Goal: Task Accomplishment & Management: Complete application form

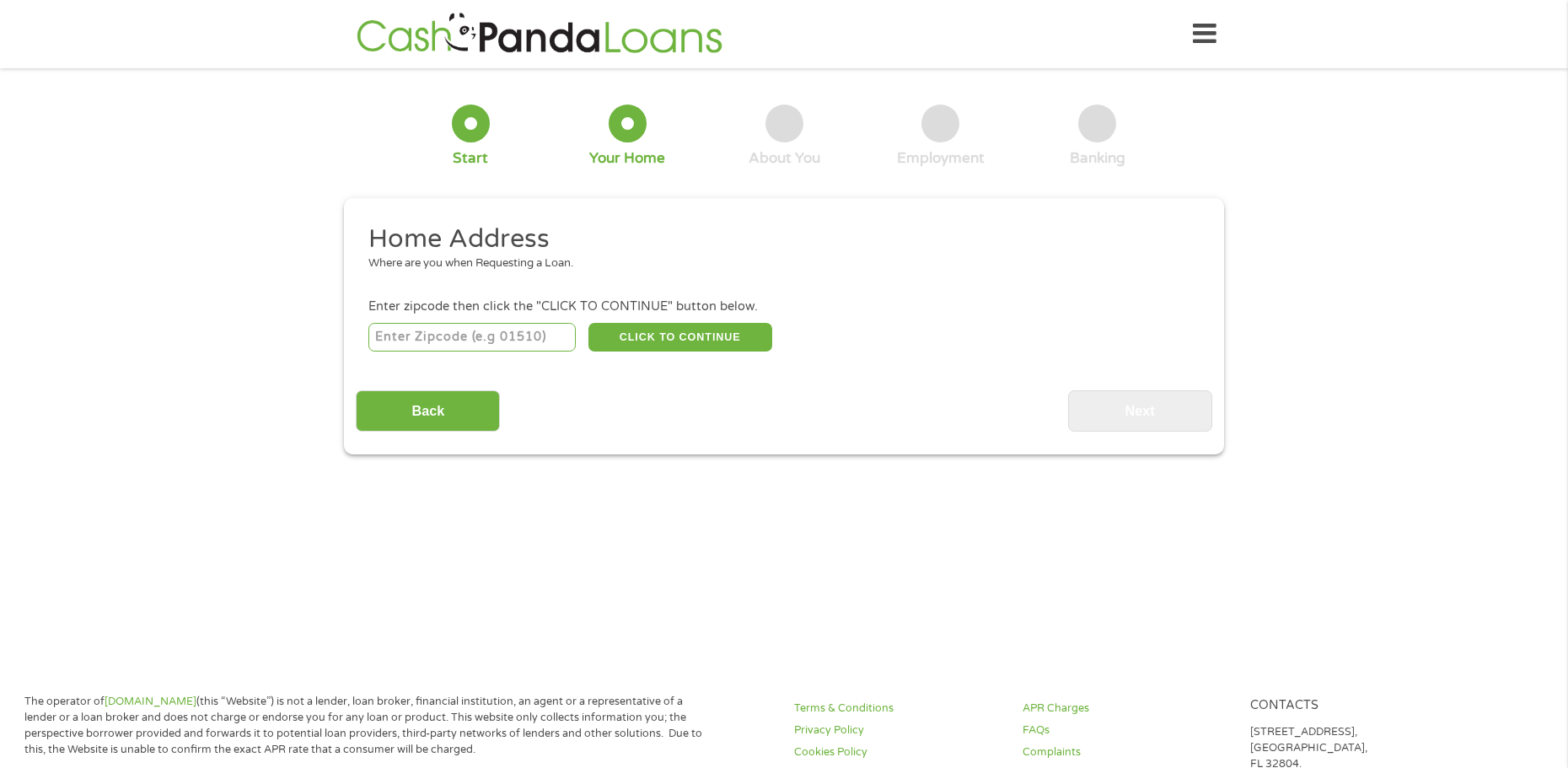
click at [432, 343] on input "number" at bounding box center [472, 337] width 208 height 28
type input "63882"
click at [662, 334] on button "CLICK TO CONTINUE" at bounding box center [680, 337] width 184 height 28
type input "63882"
type input "[PERSON_NAME]"
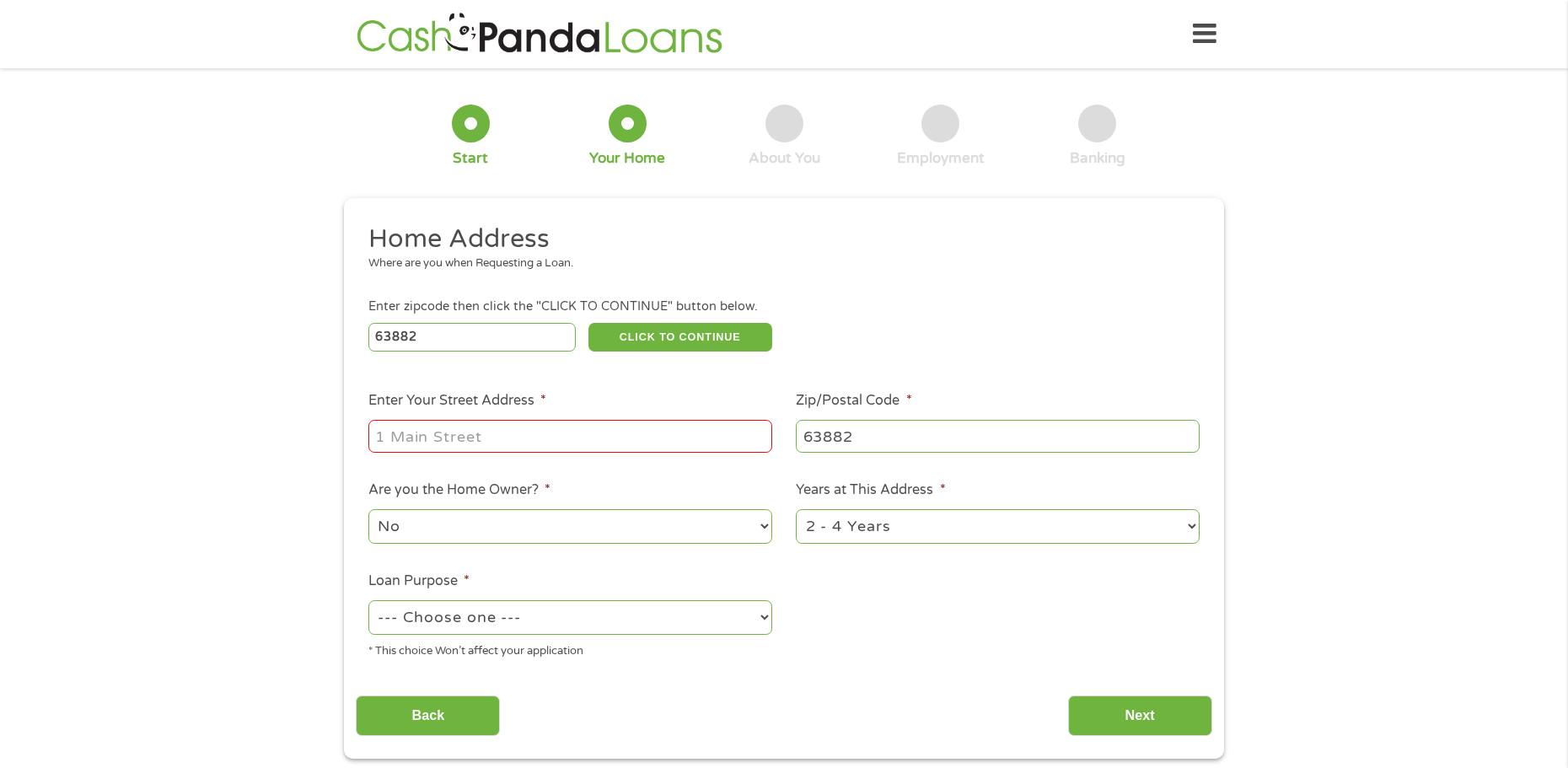
click at [611, 440] on input "Enter Your Street Address *" at bounding box center [570, 435] width 404 height 32
type input "[STREET_ADDRESS]"
click at [822, 503] on li "Years at This Address * 1 Year or less 1 - 2 Years 2 - 4 Years Over 4 Years" at bounding box center [998, 513] width 428 height 67
click at [830, 530] on select "1 Year or less 1 - 2 Years 2 - 4 Years Over 4 Years" at bounding box center [997, 526] width 404 height 35
select select "24months"
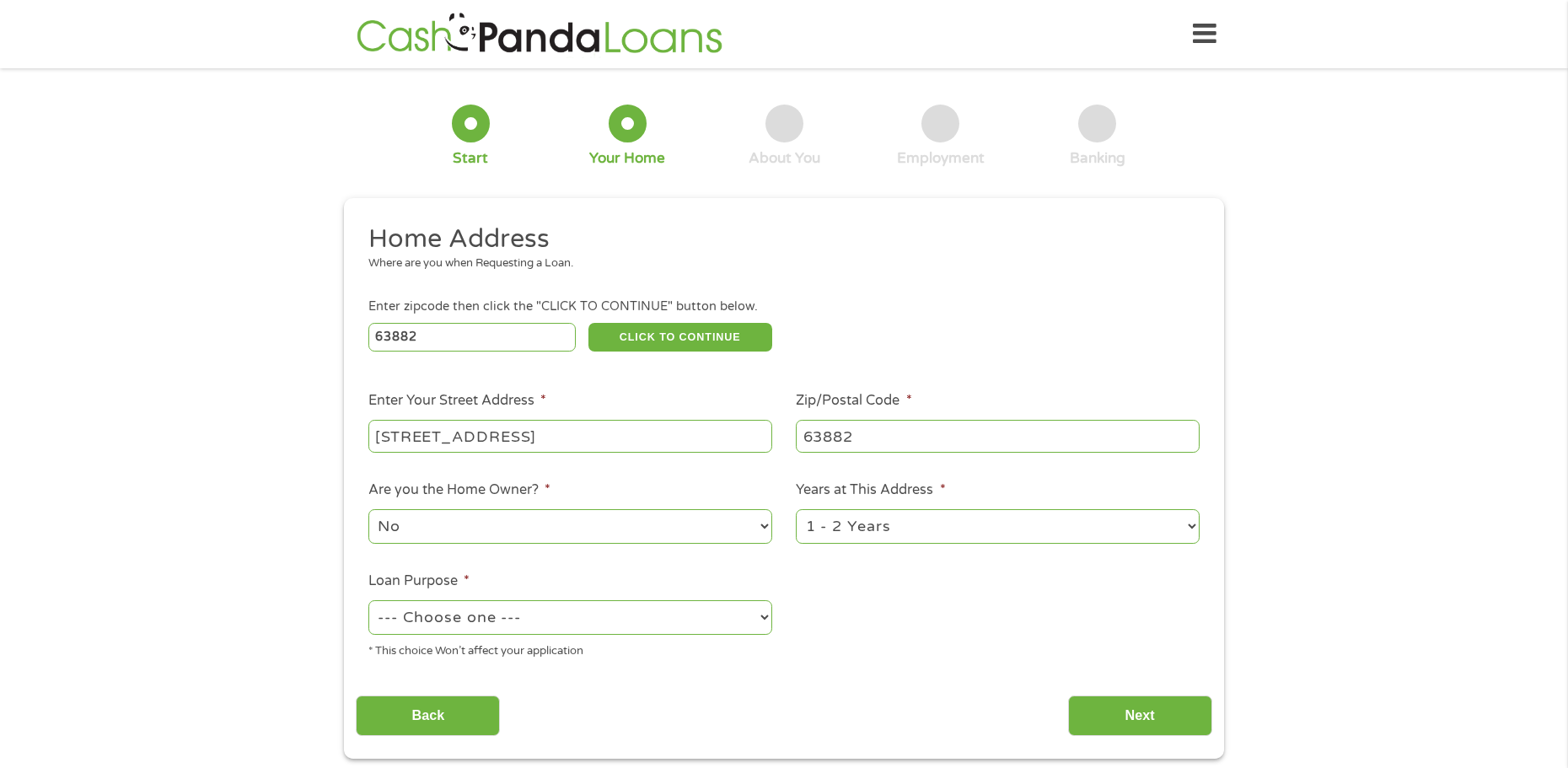
click at [796, 509] on select "1 Year or less 1 - 2 Years 2 - 4 Years Over 4 Years" at bounding box center [997, 526] width 404 height 35
click at [508, 610] on select "--- Choose one --- Pay Bills Debt Consolidation Home Improvement Major Purchase…" at bounding box center [570, 618] width 404 height 35
select select "paybills"
click at [368, 600] on select "--- Choose one --- Pay Bills Debt Consolidation Home Improvement Major Purchase…" at bounding box center [570, 618] width 404 height 35
click at [1152, 721] on input "Next" at bounding box center [1140, 716] width 144 height 41
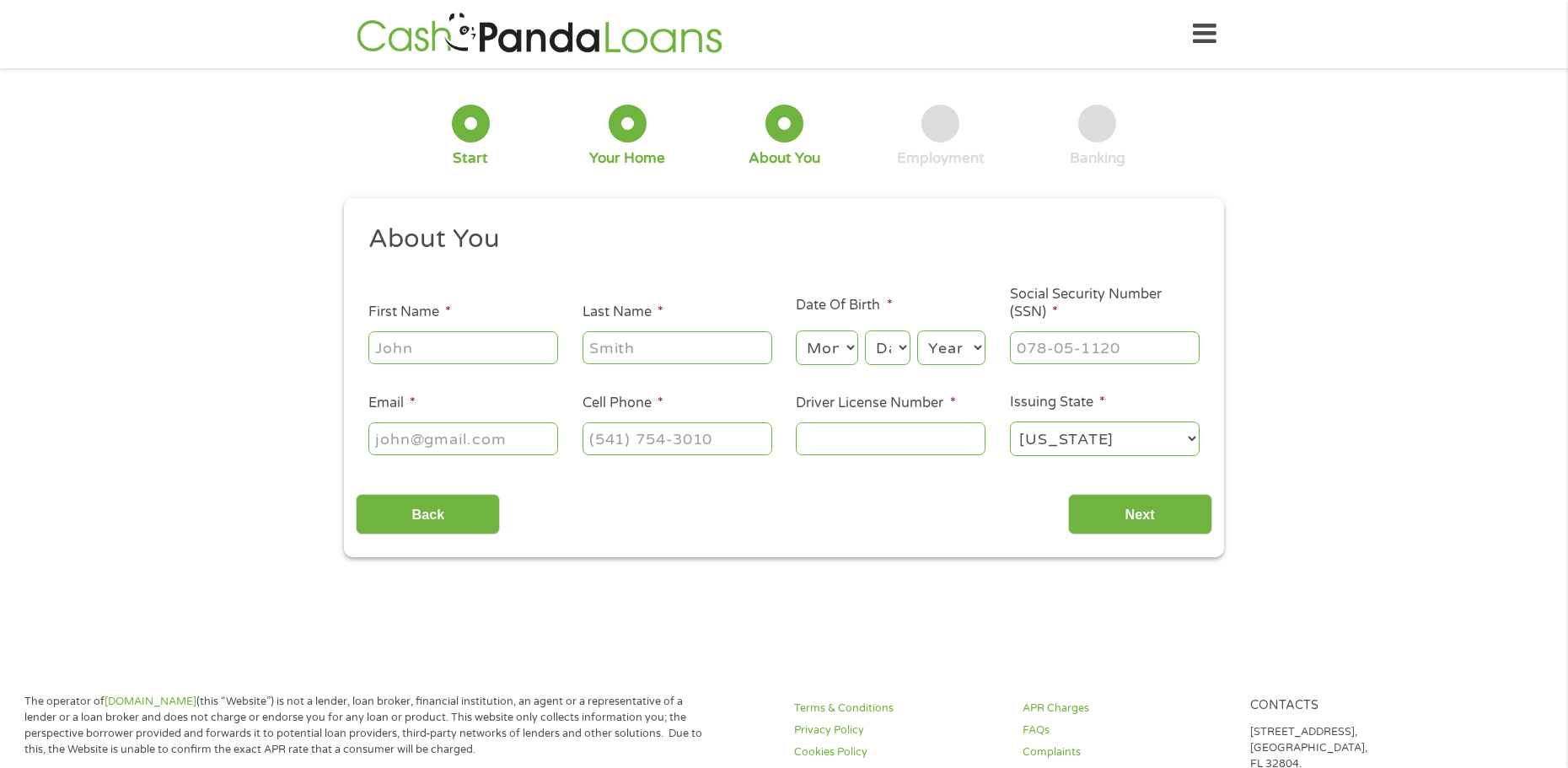
click at [469, 340] on input "First Name *" at bounding box center [463, 347] width 190 height 32
type input "[DEMOGRAPHIC_DATA]"
type input "[PERSON_NAME]"
type input "[EMAIL_ADDRESS][DOMAIN_NAME]"
type input "[PHONE_NUMBER]"
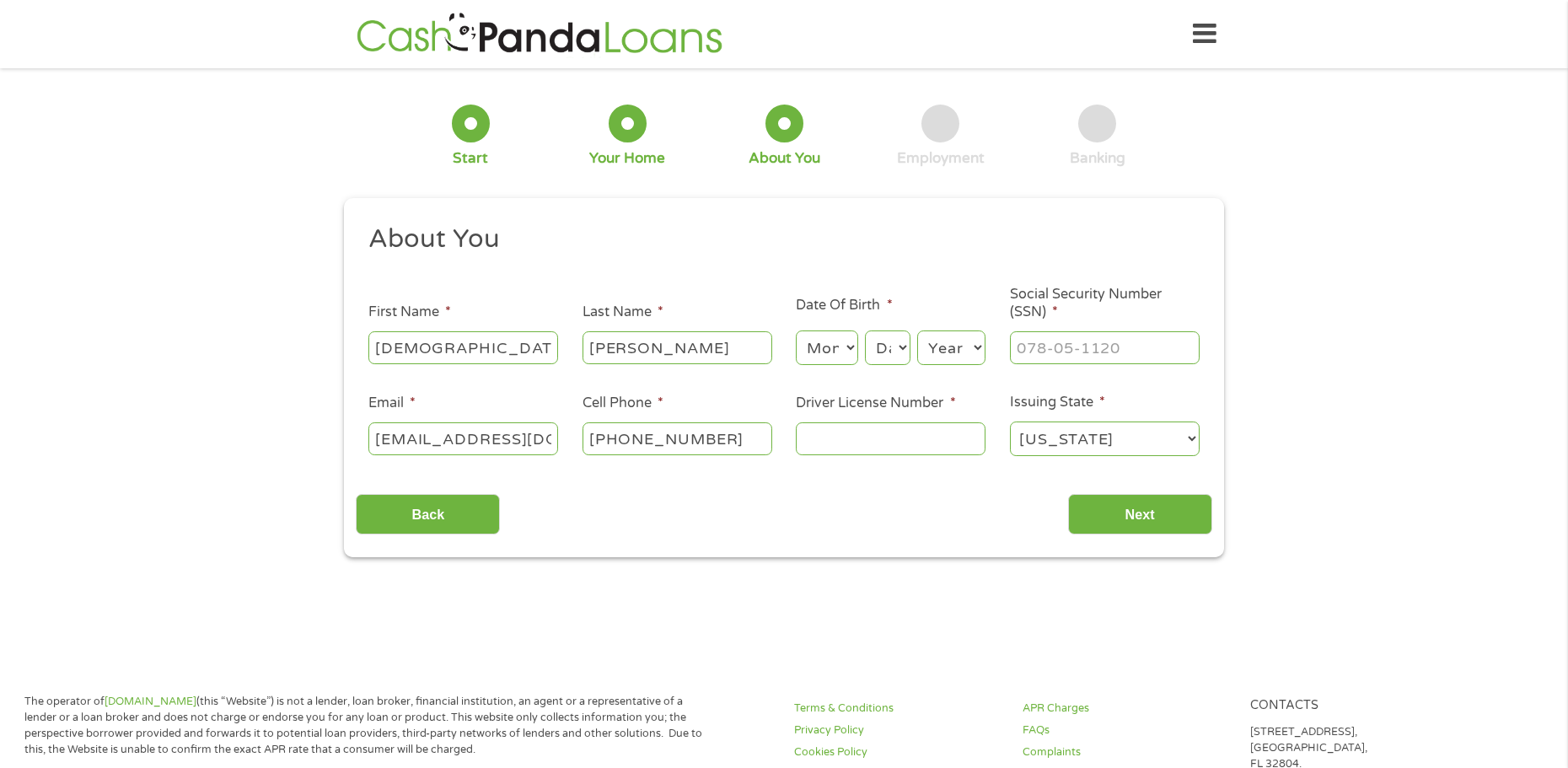
click at [822, 342] on select "Month 1 2 3 4 5 6 7 8 9 10 11 12" at bounding box center [826, 348] width 61 height 35
select select "8"
click at [796, 330] on select "Month 1 2 3 4 5 6 7 8 9 10 11 12" at bounding box center [826, 348] width 61 height 35
click at [902, 355] on select "Day 1 2 3 4 5 6 7 8 9 10 11 12 13 14 15 16 17 18 19 20 21 22 23 24 25 26 27 28 …" at bounding box center [888, 348] width 46 height 35
select select "28"
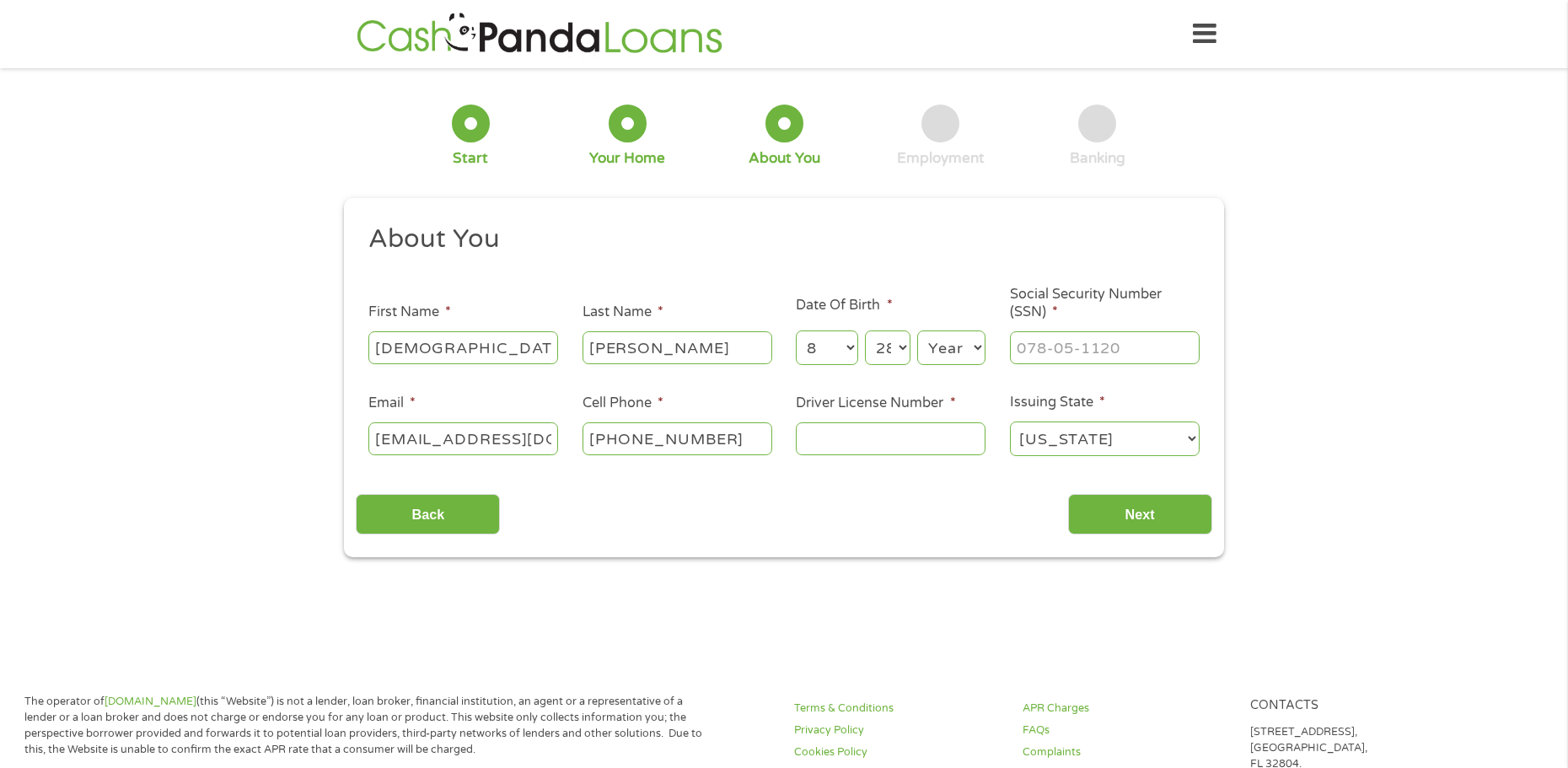
click at [865, 330] on select "Day 1 2 3 4 5 6 7 8 9 10 11 12 13 14 15 16 17 18 19 20 21 22 23 24 25 26 27 28 …" at bounding box center [888, 348] width 46 height 35
click at [943, 347] on select "Year [DATE] 2006 2005 2004 2003 2002 2001 2000 1999 1998 1997 1996 1995 1994 19…" at bounding box center [951, 348] width 68 height 35
select select "1982"
click at [917, 330] on select "Year [DATE] 2006 2005 2004 2003 2002 2001 2000 1999 1998 1997 1996 1995 1994 19…" at bounding box center [951, 348] width 68 height 35
click at [1104, 352] on input "___-__-____" at bounding box center [1105, 347] width 190 height 32
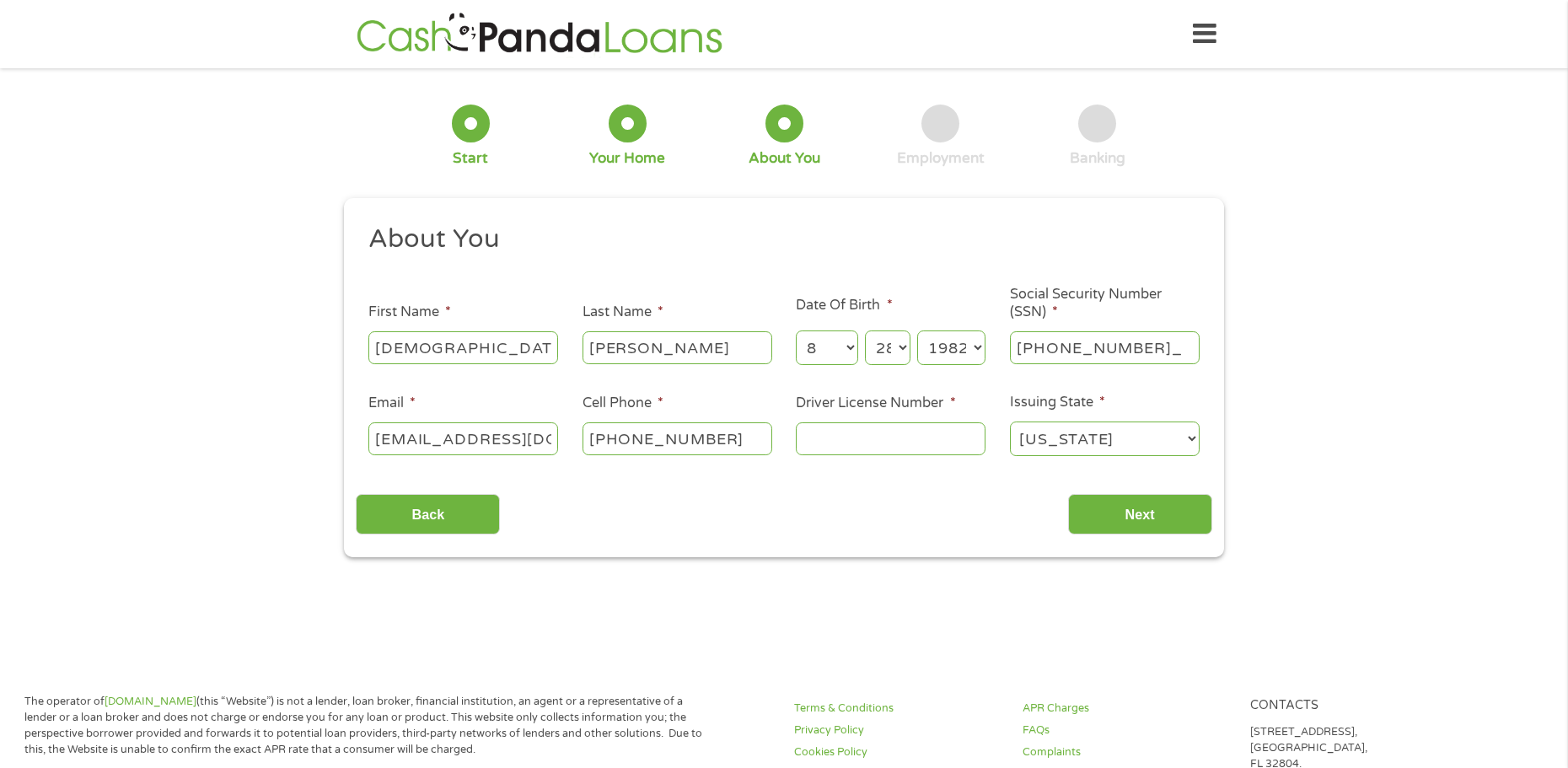
type input "493-86-4812"
click at [900, 447] on input "Driver License Number *" at bounding box center [891, 438] width 190 height 32
type input "t"
type input "T981039462"
click at [1140, 505] on input "Next" at bounding box center [1140, 514] width 144 height 41
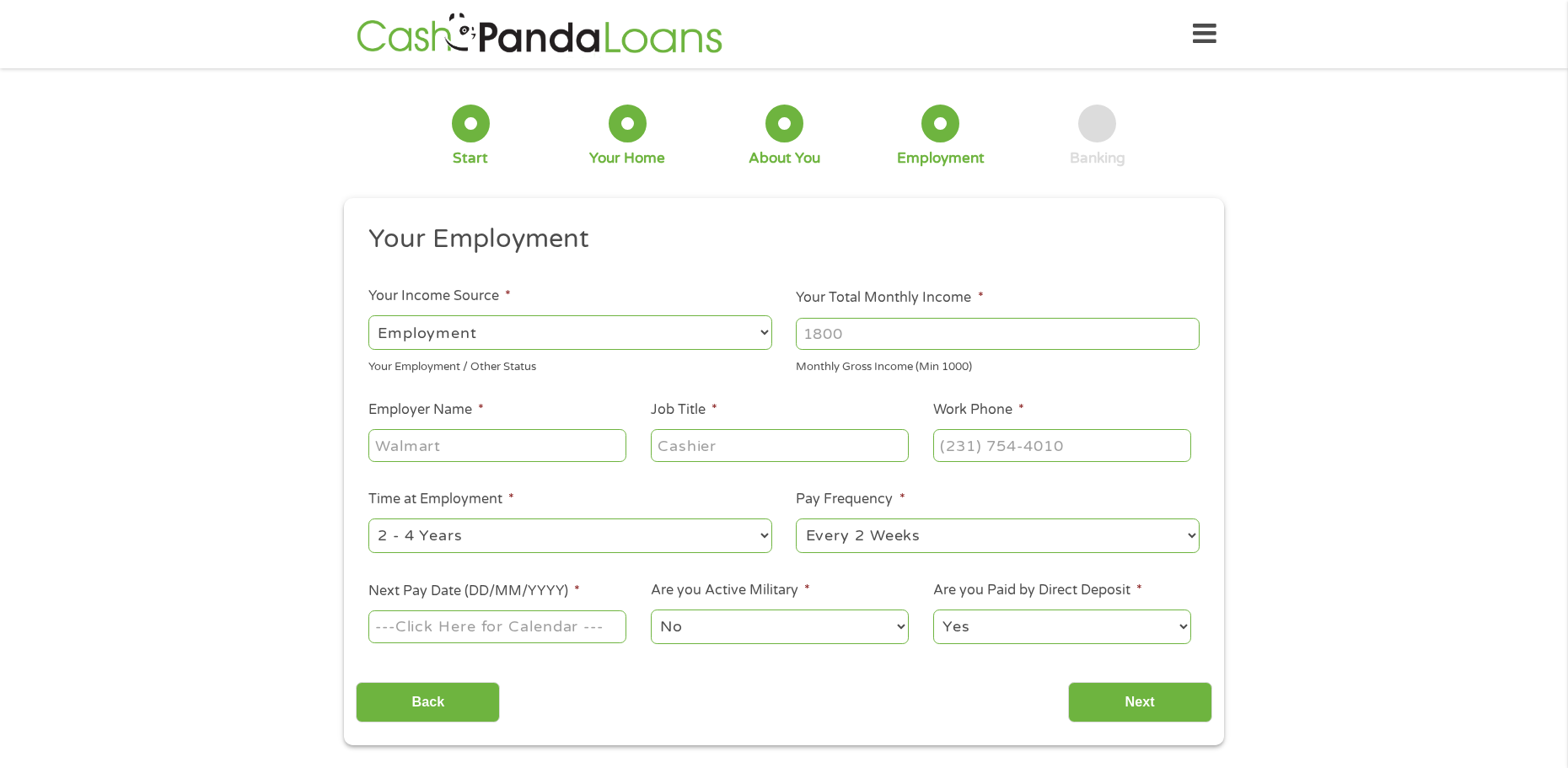
click at [878, 336] on input "Your Total Monthly Income *" at bounding box center [997, 334] width 404 height 32
type input "3200"
click at [419, 436] on input "Employer Name *" at bounding box center [497, 445] width 258 height 32
type input "caseys"
click at [761, 450] on input "Job Title *" at bounding box center [779, 445] width 258 height 32
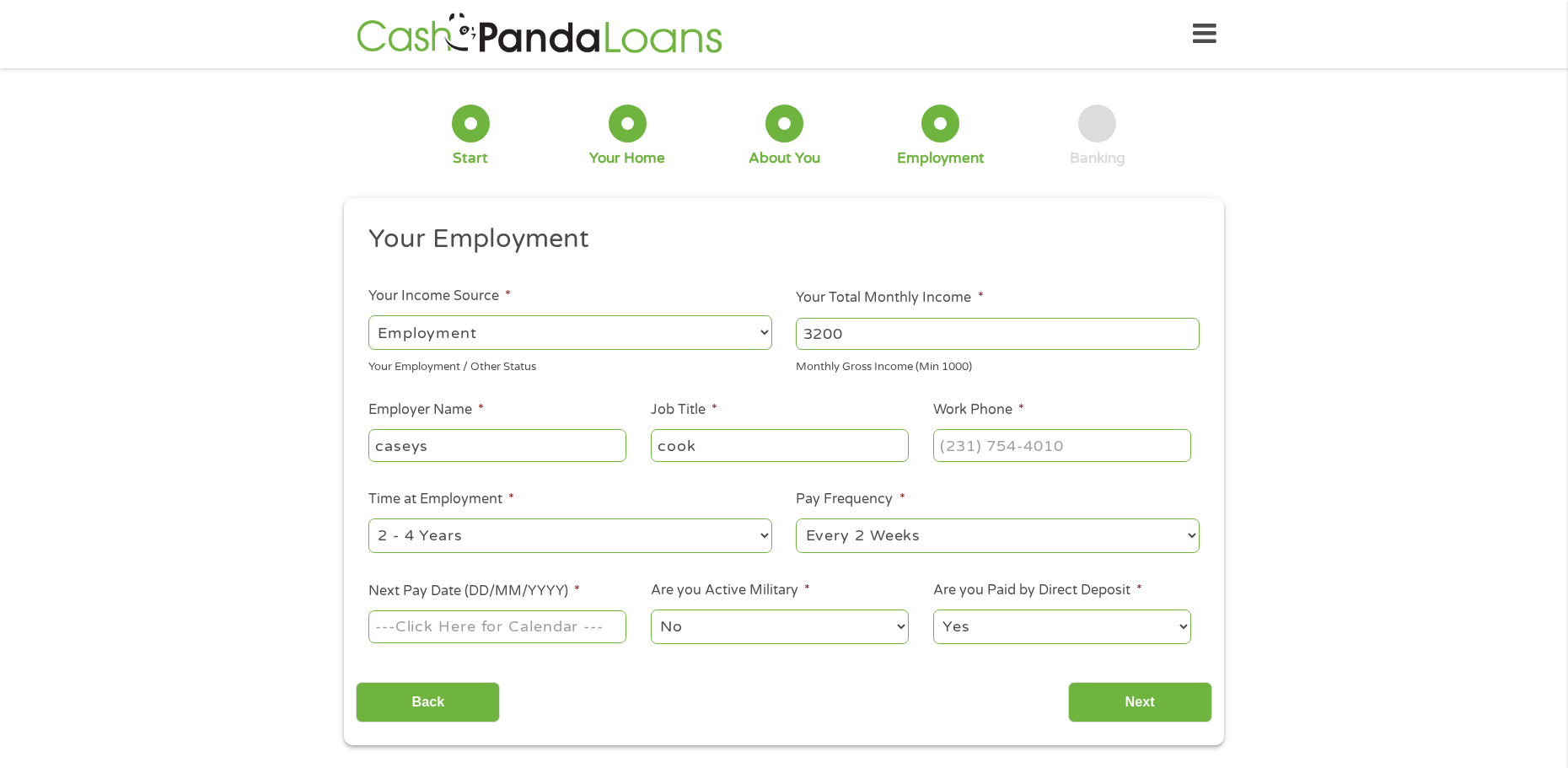
type input "cook"
type input "[PHONE_NUMBER]"
click at [514, 538] on select "--- Choose one --- 1 Year or less 1 - 2 Years 2 - 4 Years Over 4 Years" at bounding box center [570, 536] width 404 height 35
select select "12months"
click at [368, 519] on select "--- Choose one --- 1 Year or less 1 - 2 Years 2 - 4 Years Over 4 Years" at bounding box center [570, 536] width 404 height 35
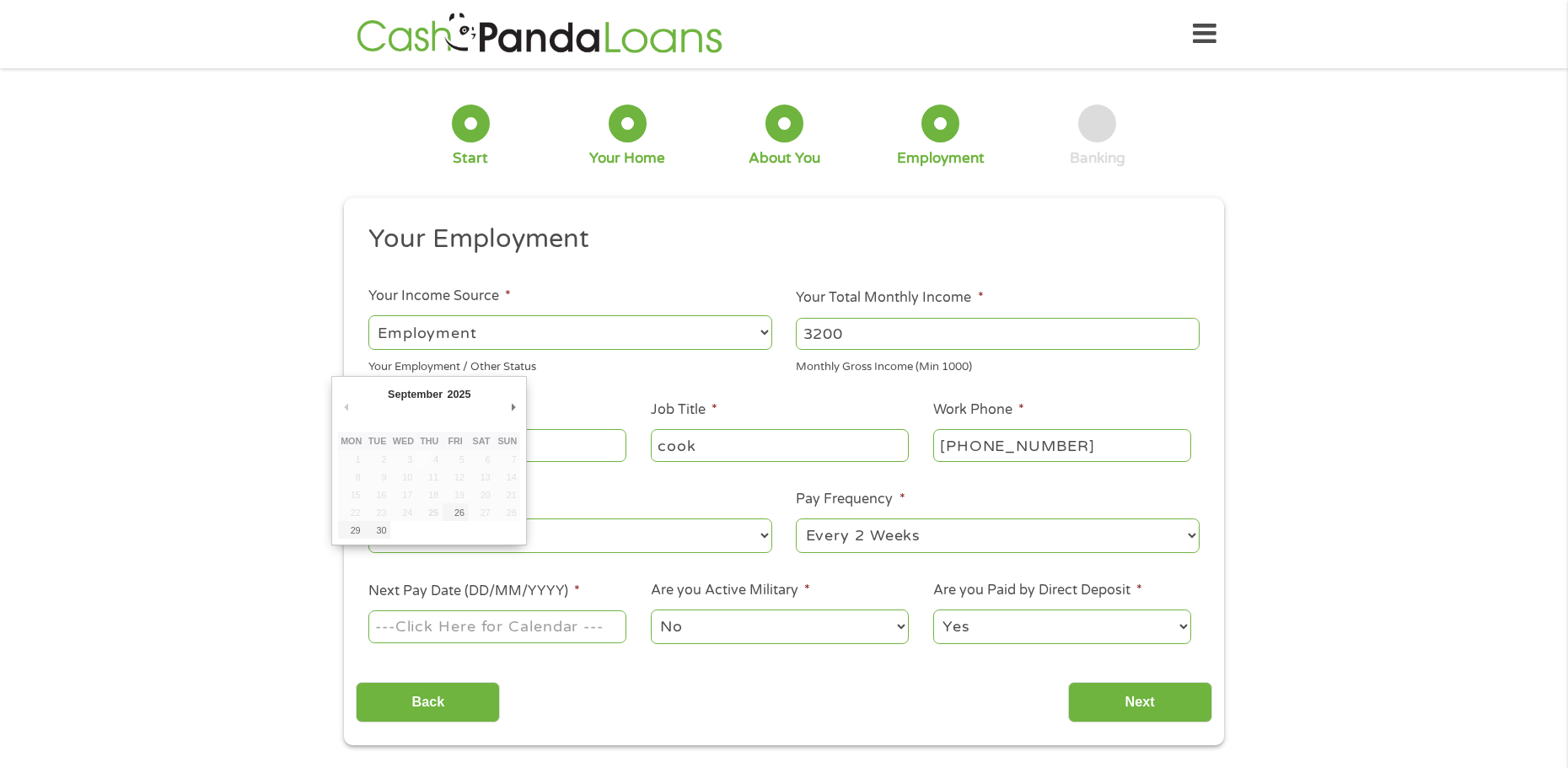
click at [500, 625] on input "Next Pay Date (DD/MM/YYYY) *" at bounding box center [497, 626] width 258 height 32
type input "[DATE]"
click at [866, 637] on select "No Yes" at bounding box center [779, 627] width 258 height 35
click at [1074, 643] on select "Yes No" at bounding box center [1062, 627] width 258 height 35
click at [934, 609] on select "Yes No" at bounding box center [1062, 627] width 258 height 35
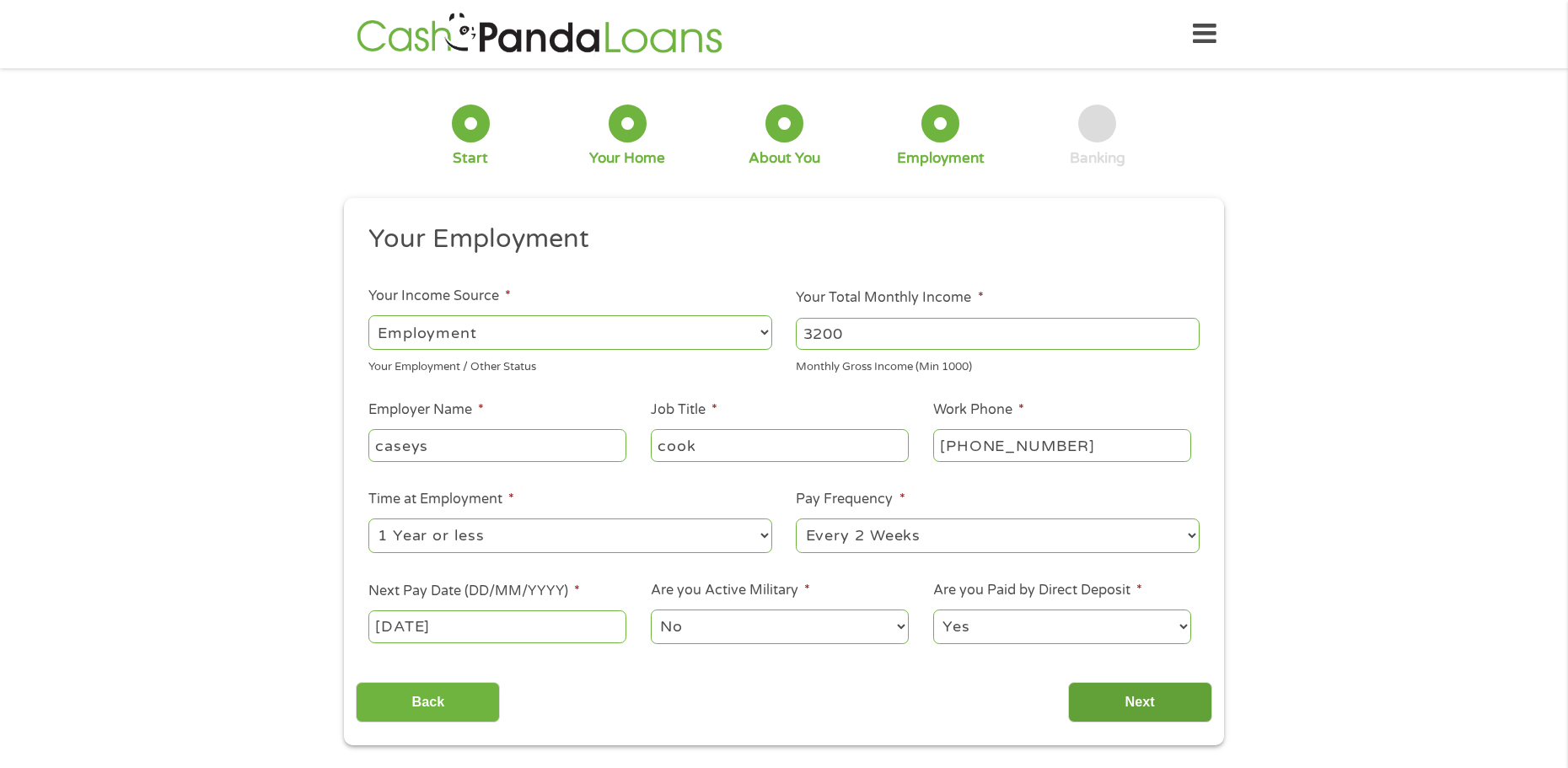
click at [1116, 704] on input "Next" at bounding box center [1140, 702] width 144 height 41
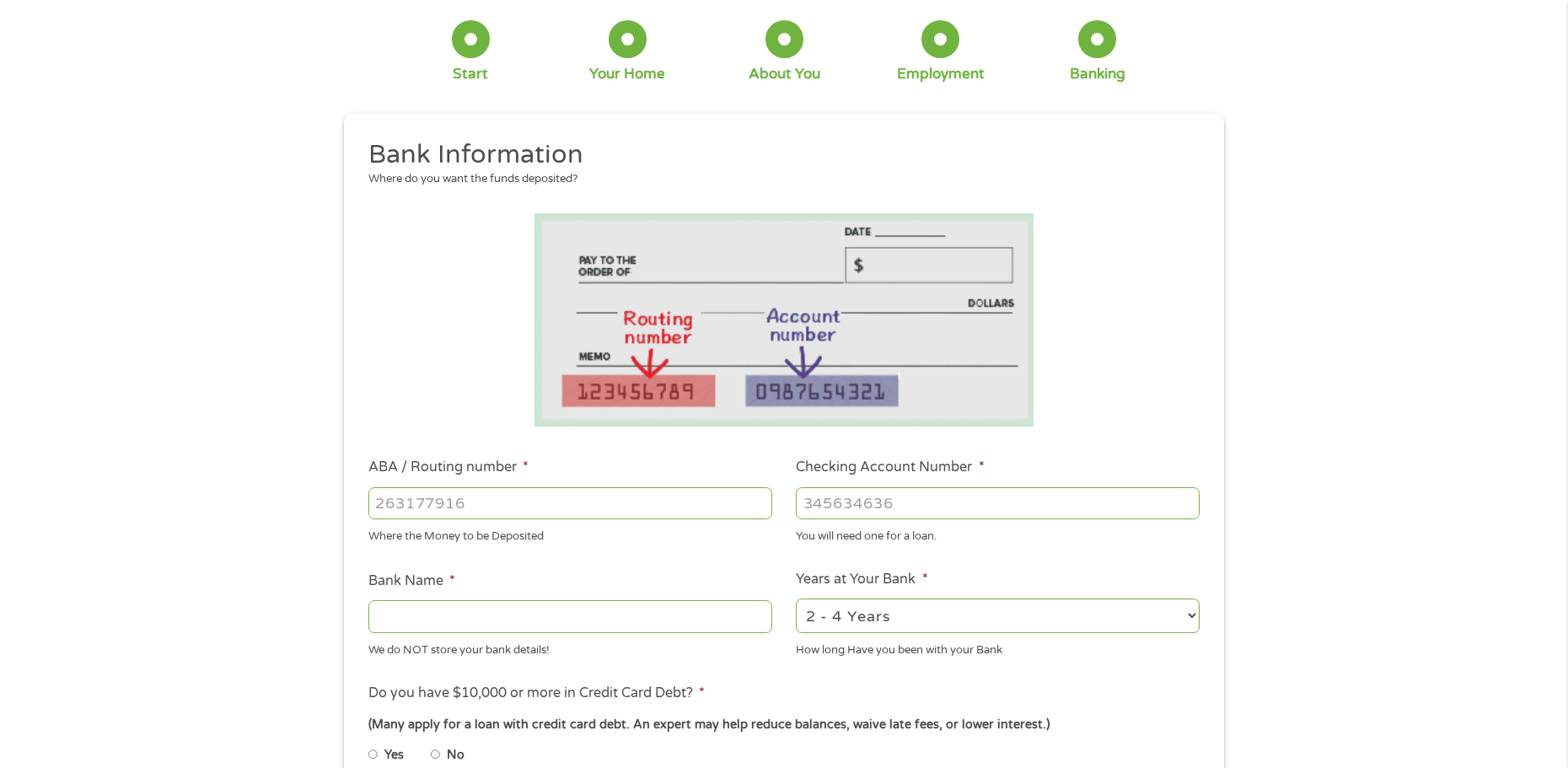
scroll to position [169, 0]
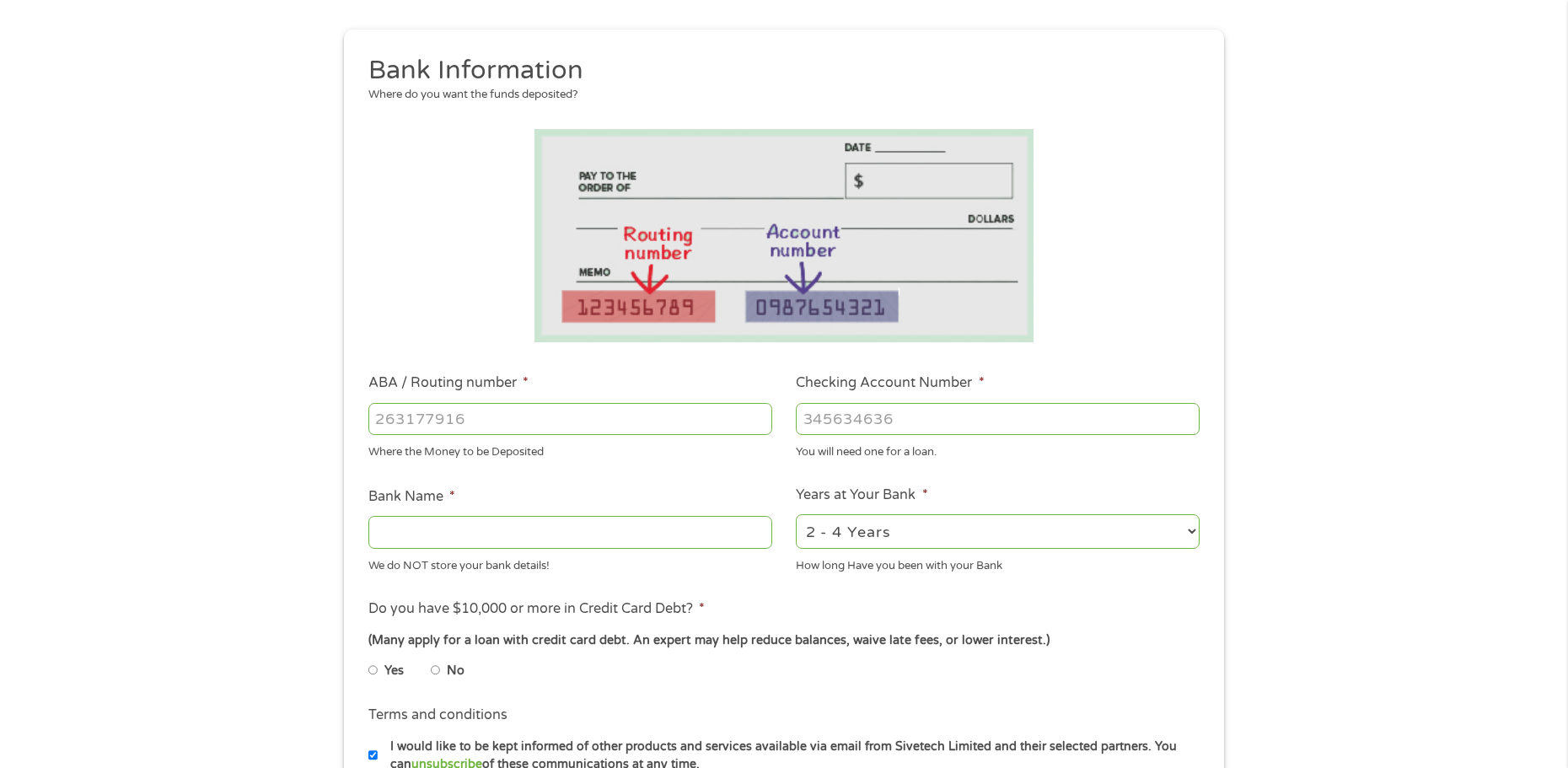
click at [535, 409] on input "ABA / Routing number *" at bounding box center [570, 419] width 404 height 32
